Goal: Task Accomplishment & Management: Manage account settings

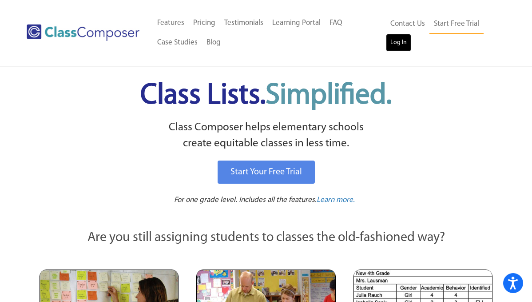
click at [397, 48] on link "Log In" at bounding box center [398, 43] width 25 height 18
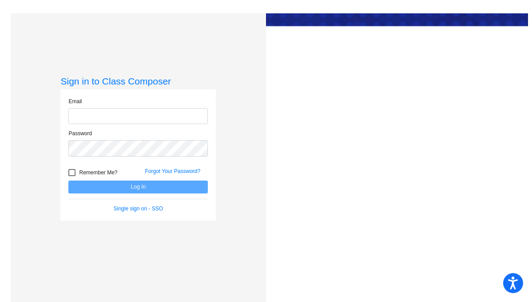
type input "johns@svusd.org"
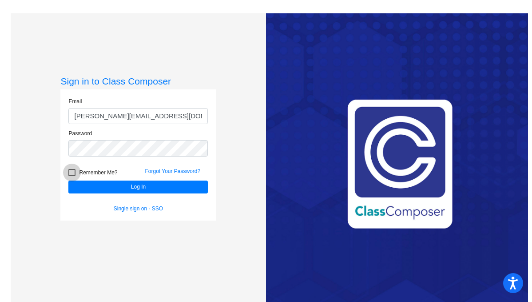
click at [71, 174] on div at bounding box center [71, 172] width 7 height 7
click at [72, 176] on input "Remember Me?" at bounding box center [72, 176] width 0 height 0
checkbox input "true"
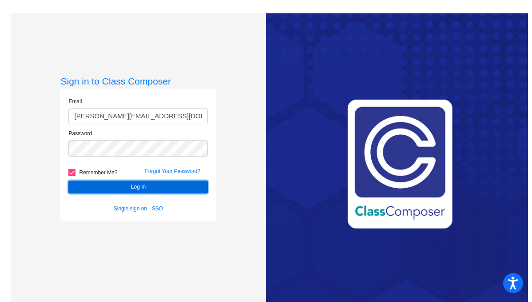
click at [129, 185] on button "Log In" at bounding box center [138, 186] width 140 height 13
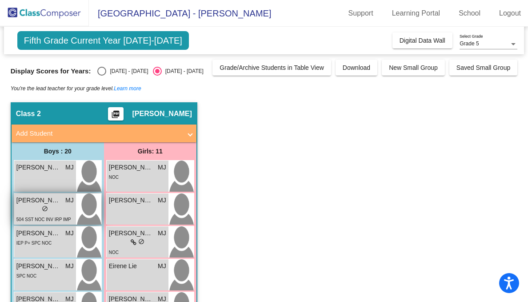
click at [34, 207] on div "lock do_not_disturb_alt" at bounding box center [44, 209] width 57 height 9
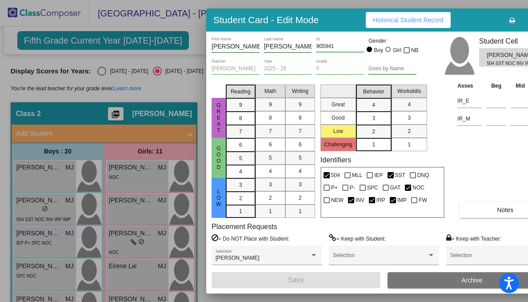
click at [489, 198] on div "Asses Beg Mid End IR_E IR_M Notes" at bounding box center [505, 149] width 101 height 137
click at [502, 206] on span "Notes" at bounding box center [505, 209] width 16 height 7
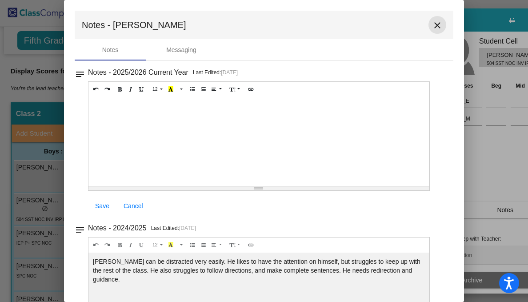
click at [432, 24] on mat-icon "close" at bounding box center [437, 25] width 11 height 11
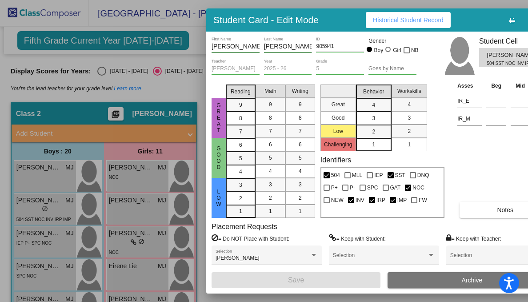
click at [187, 37] on div at bounding box center [264, 151] width 528 height 302
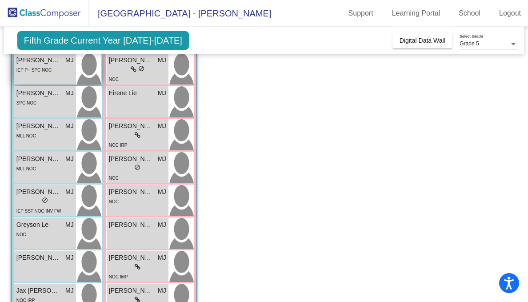
scroll to position [174, 0]
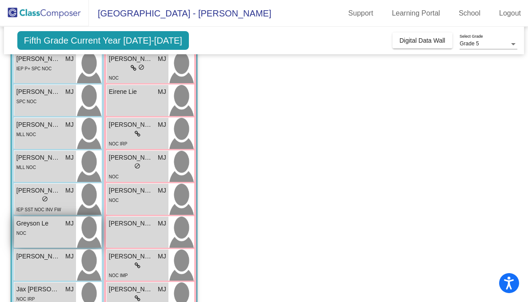
click at [47, 236] on div "NOC" at bounding box center [44, 232] width 57 height 9
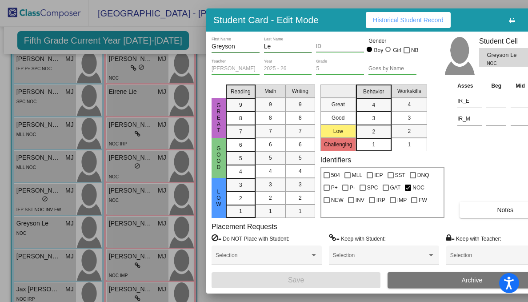
click at [501, 211] on span "Notes" at bounding box center [505, 209] width 16 height 7
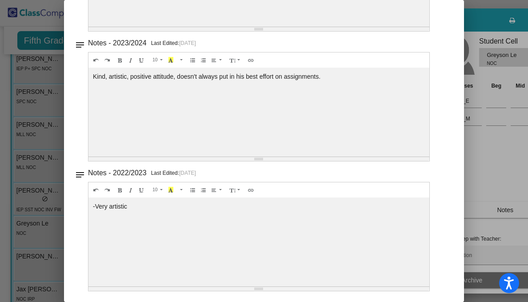
scroll to position [0, 0]
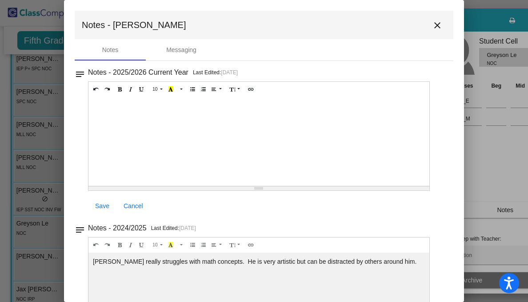
click at [433, 24] on mat-icon "close" at bounding box center [437, 25] width 11 height 11
